Goal: Find specific page/section: Find specific page/section

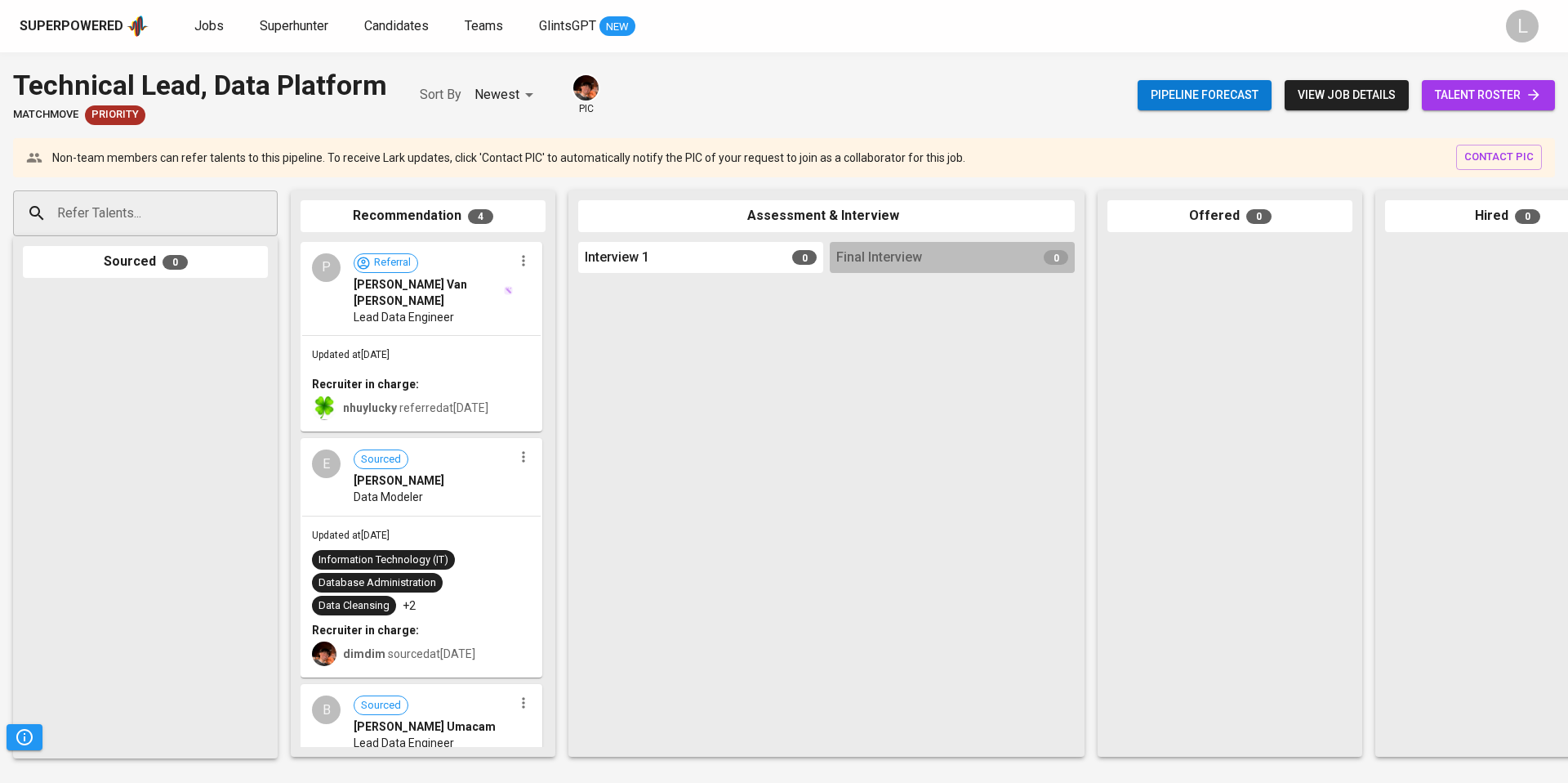
click at [376, 377] on b "Recruiter in charge:" at bounding box center [365, 384] width 107 height 13
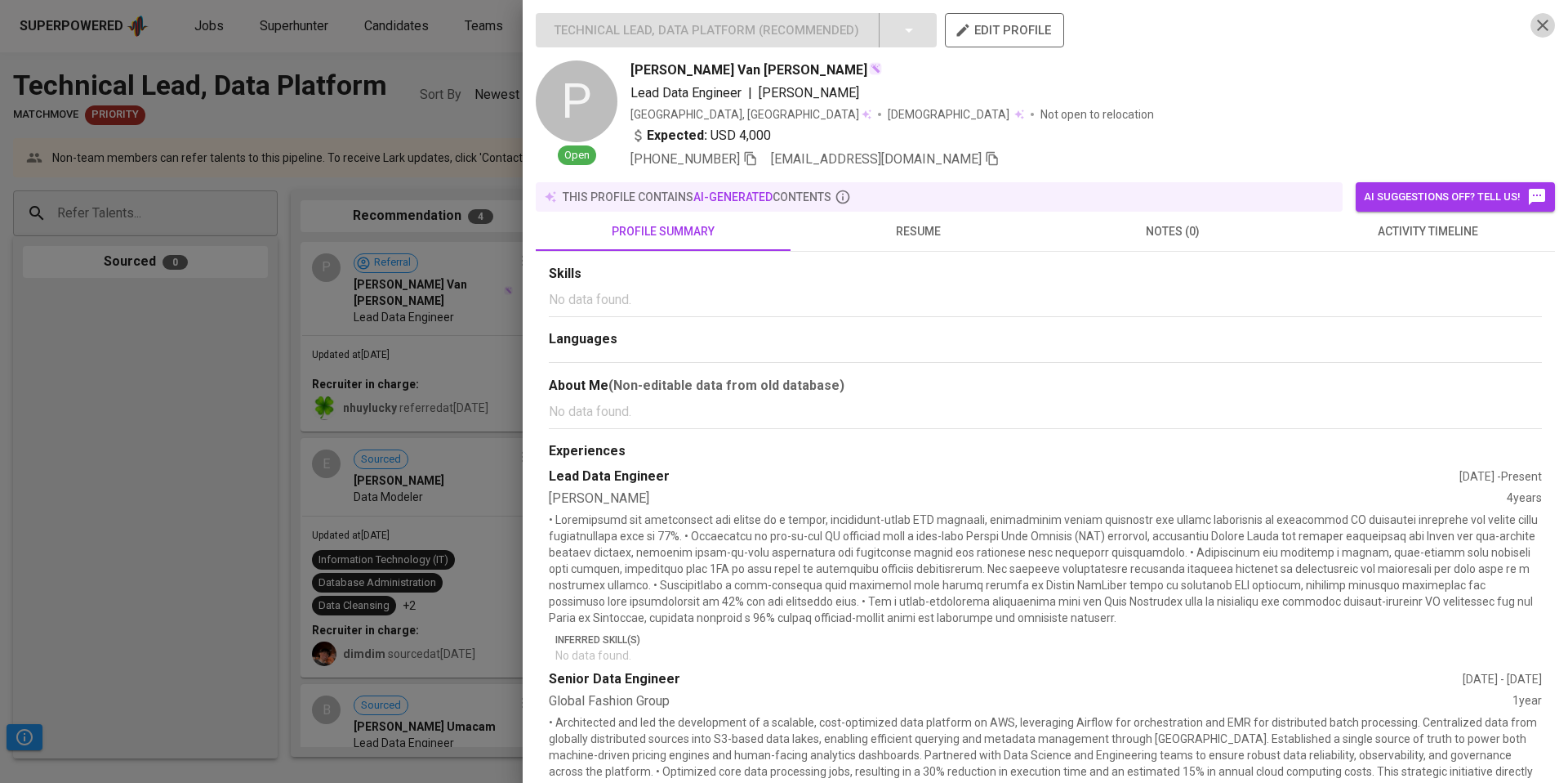
click at [1540, 31] on icon "button" at bounding box center [1543, 24] width 19 height 19
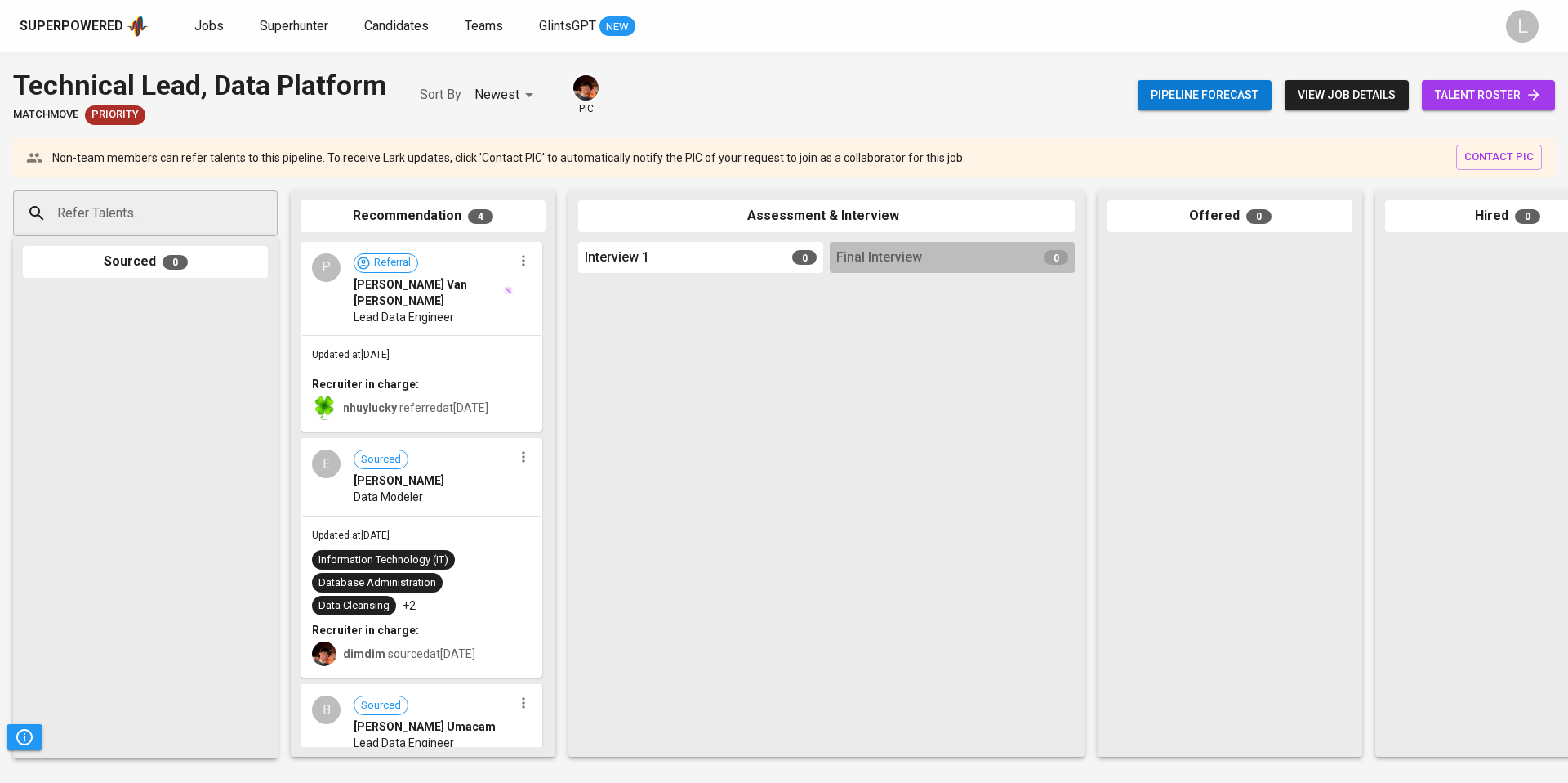
click at [348, 402] on b "nhuylucky" at bounding box center [370, 408] width 54 height 13
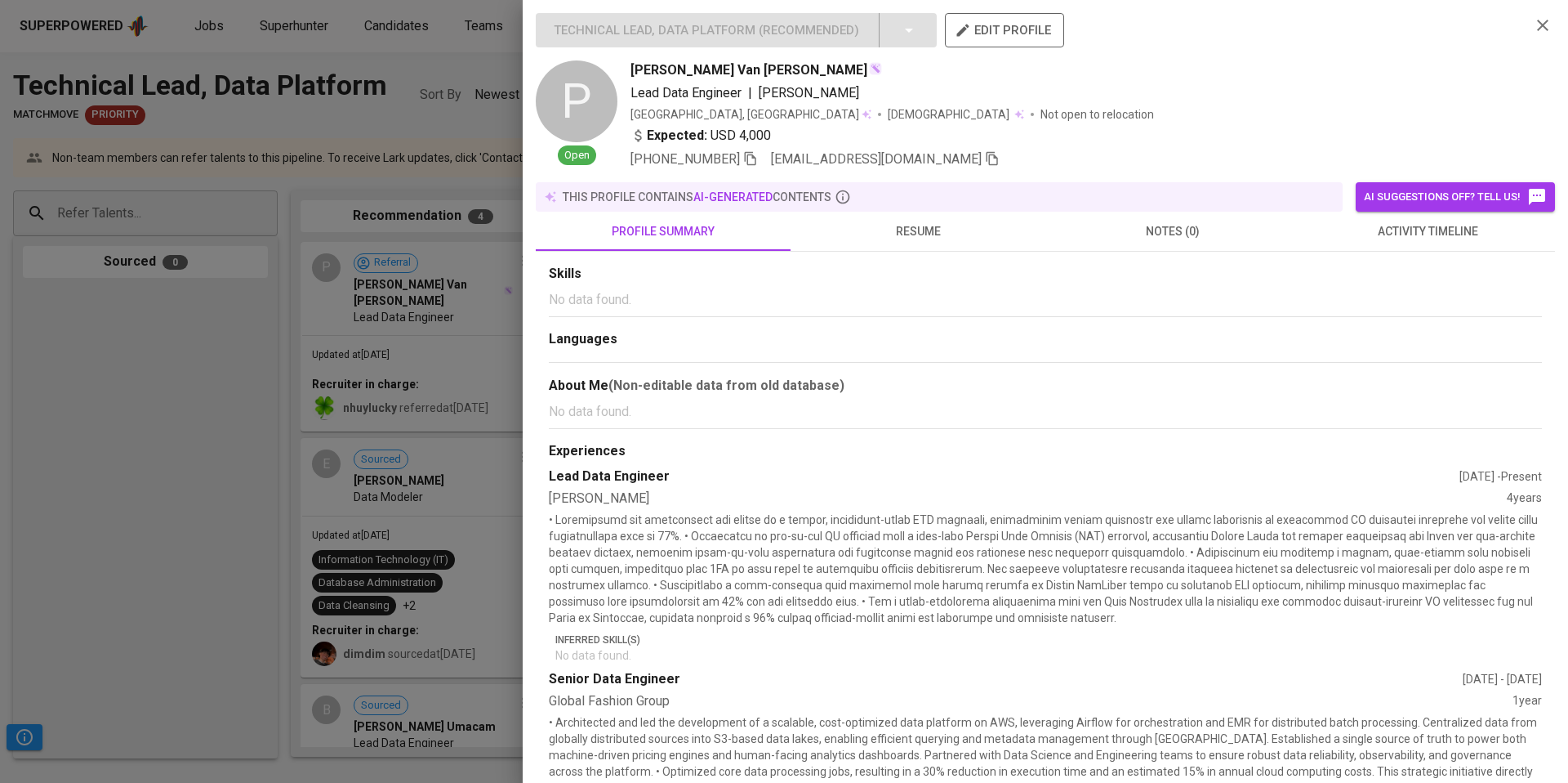
click at [492, 495] on div at bounding box center [784, 392] width 1568 height 783
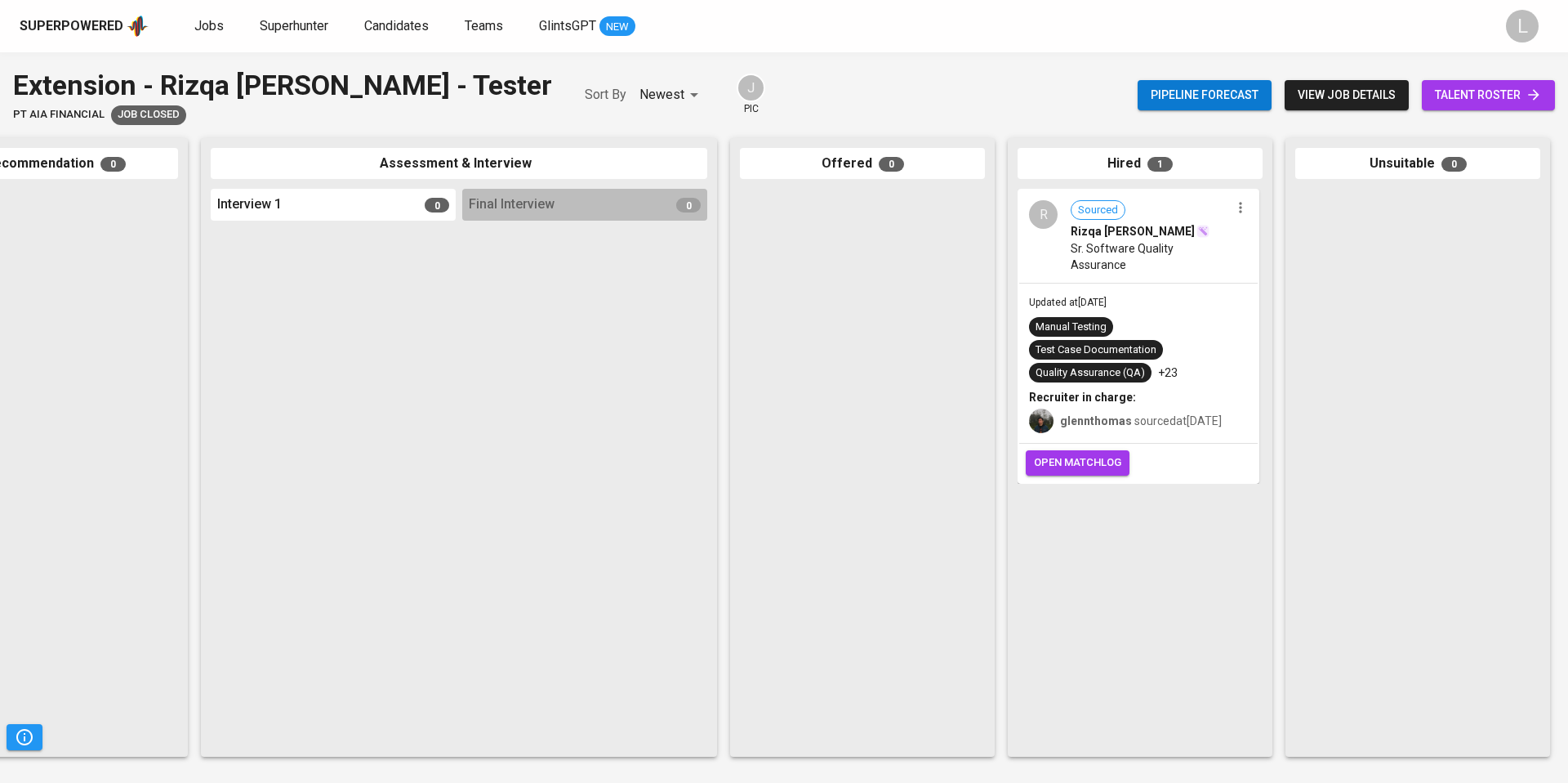
scroll to position [0, 376]
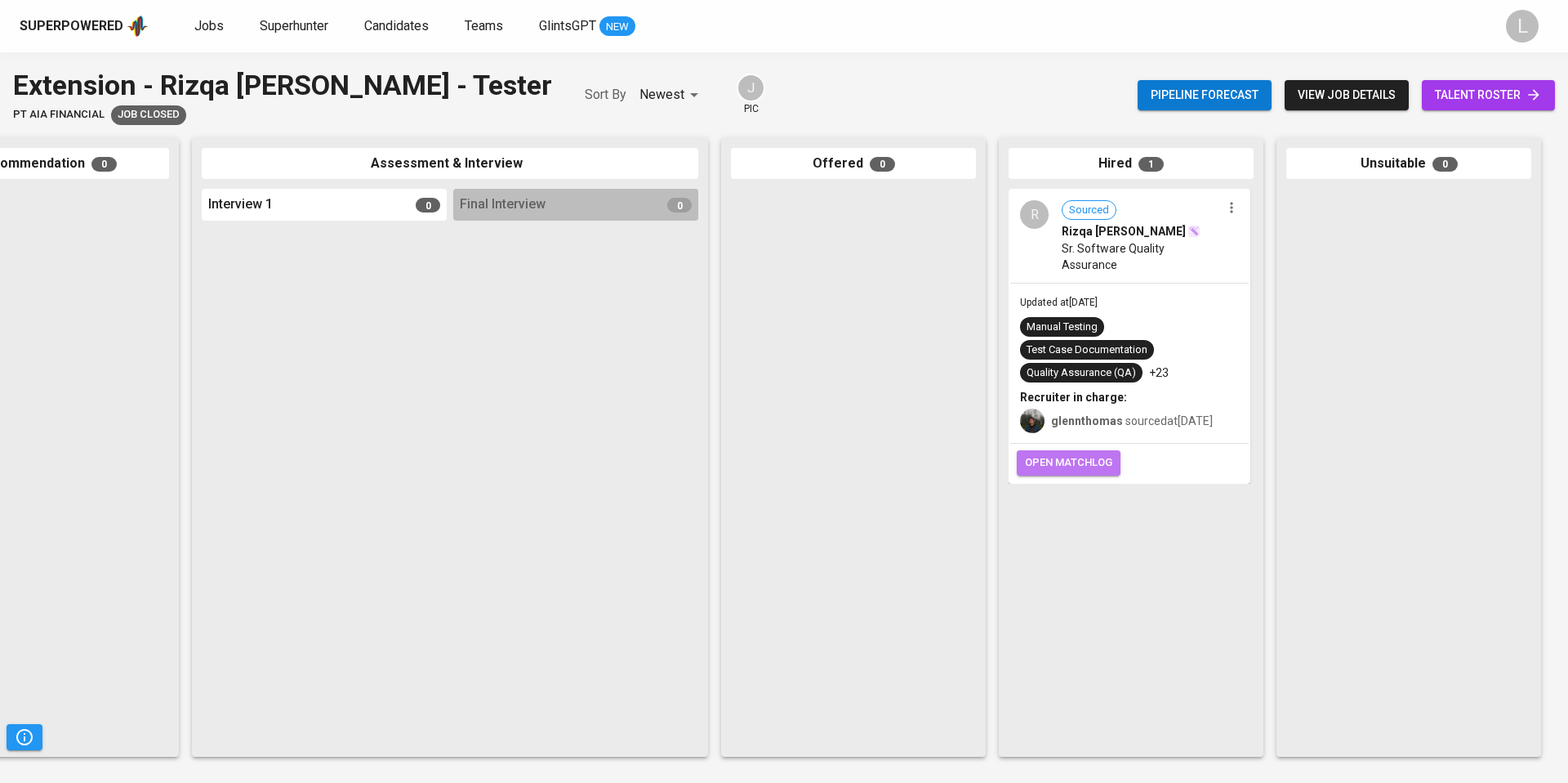
click at [1103, 455] on span "open matchlog" at bounding box center [1069, 463] width 87 height 18
click at [1360, 100] on span "view job details" at bounding box center [1346, 95] width 98 height 20
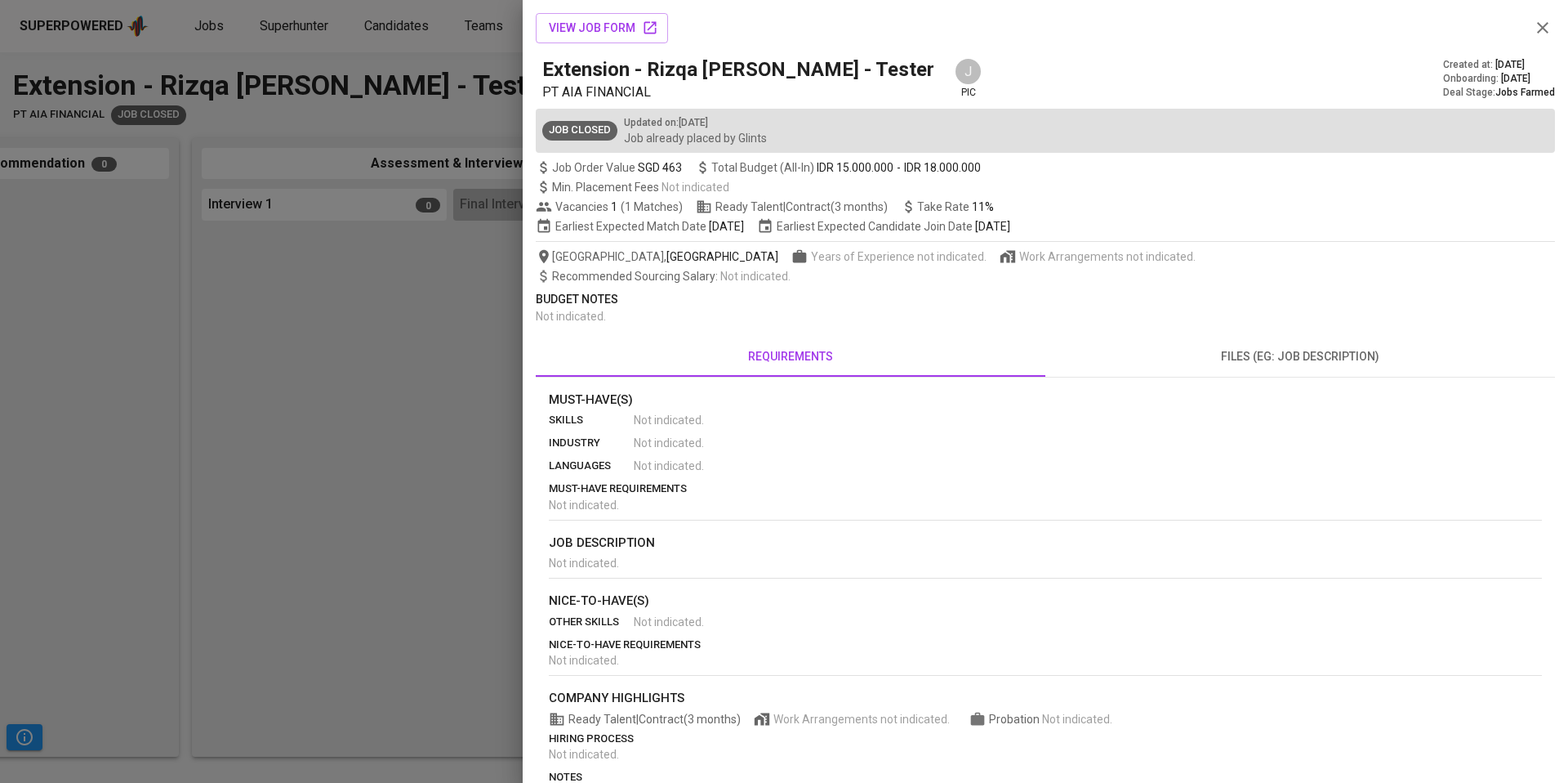
click at [1541, 24] on icon "button" at bounding box center [1543, 27] width 19 height 19
